Goal: Navigation & Orientation: Understand site structure

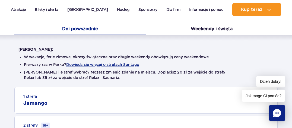
scroll to position [143, 0]
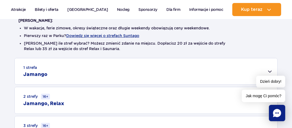
click at [273, 71] on div "1 strefa Jamango" at bounding box center [146, 71] width 263 height 26
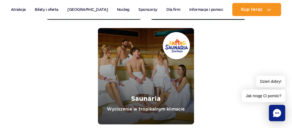
scroll to position [887, 0]
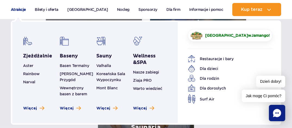
click at [19, 8] on link "Atrakcje" at bounding box center [18, 9] width 15 height 13
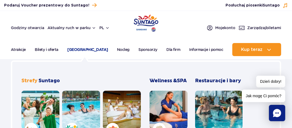
click at [82, 48] on link "[GEOGRAPHIC_DATA]" at bounding box center [87, 49] width 41 height 13
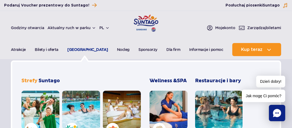
click at [75, 48] on link "[GEOGRAPHIC_DATA]" at bounding box center [87, 49] width 41 height 13
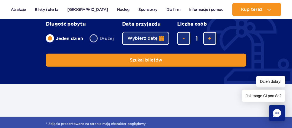
scroll to position [315, 0]
